Goal: Navigation & Orientation: Understand site structure

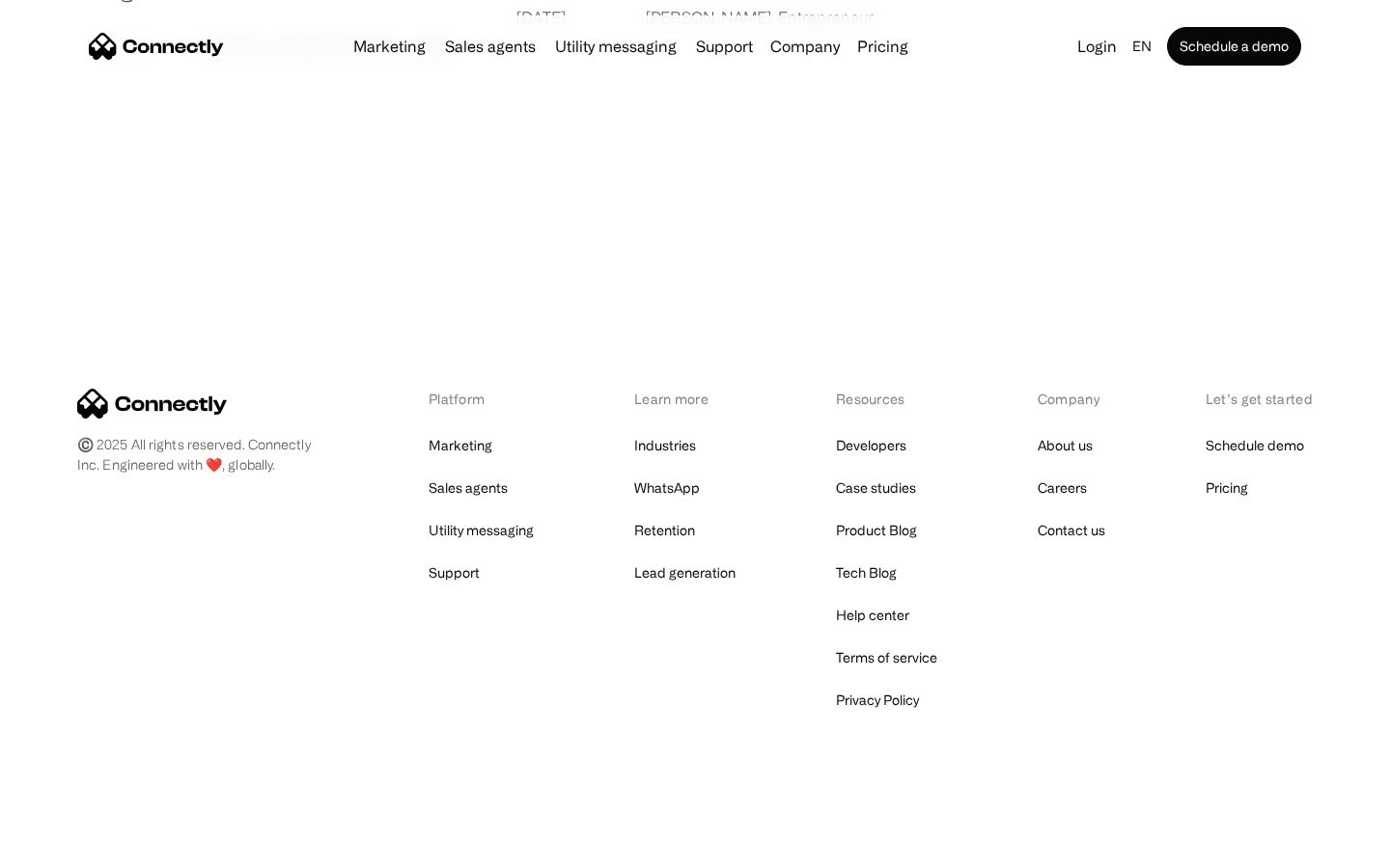
scroll to position [3707, 0]
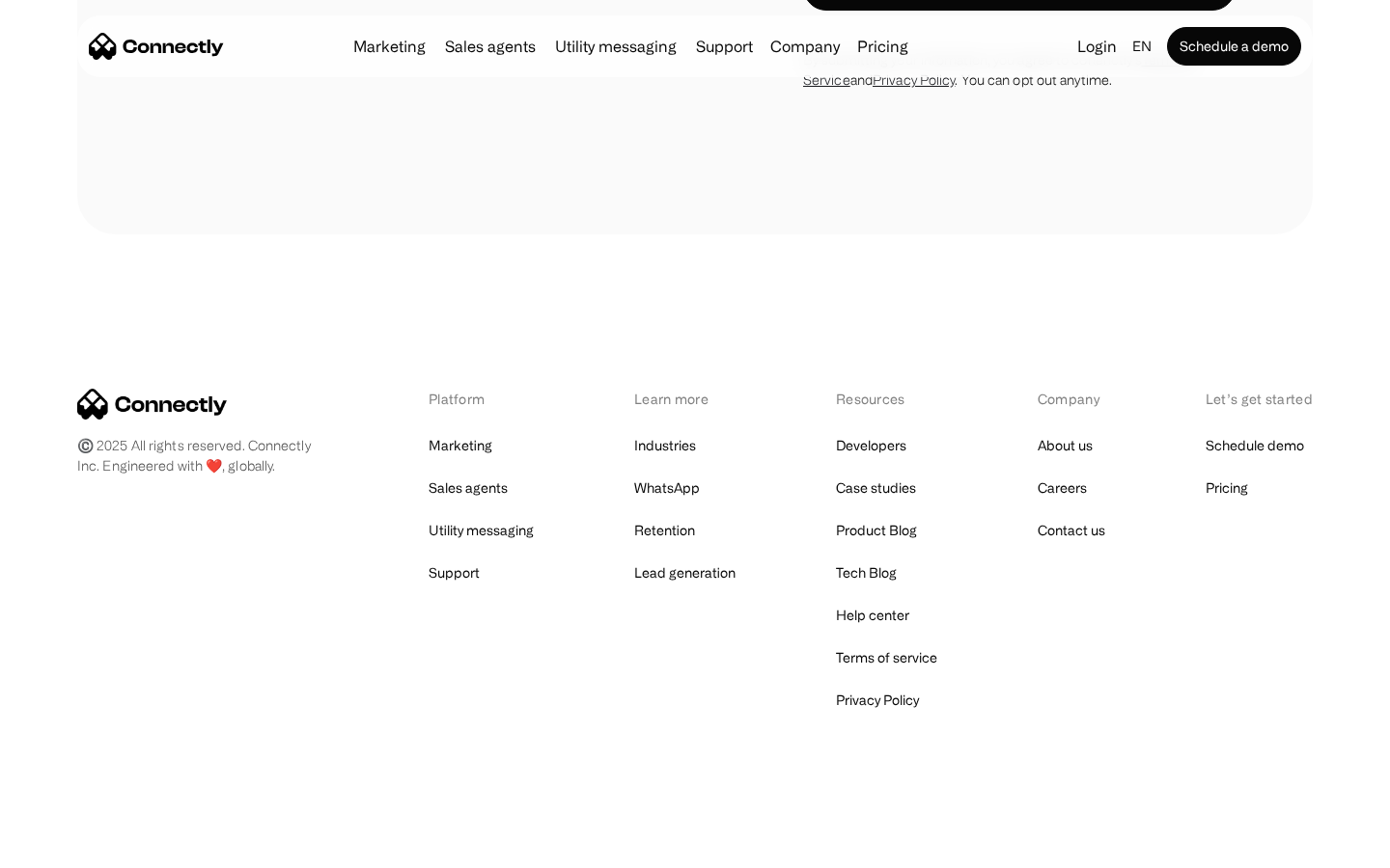
scroll to position [2828, 0]
